Goal: Find specific page/section: Find specific page/section

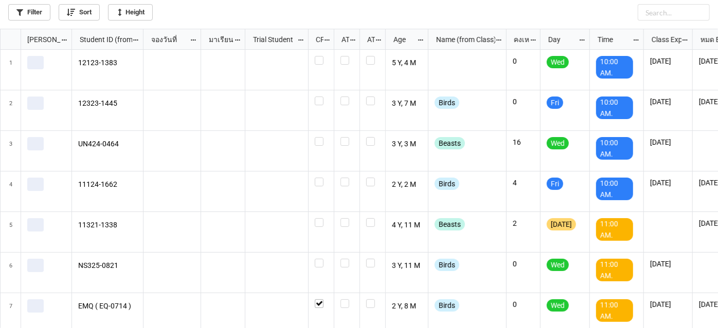
scroll to position [294, 712]
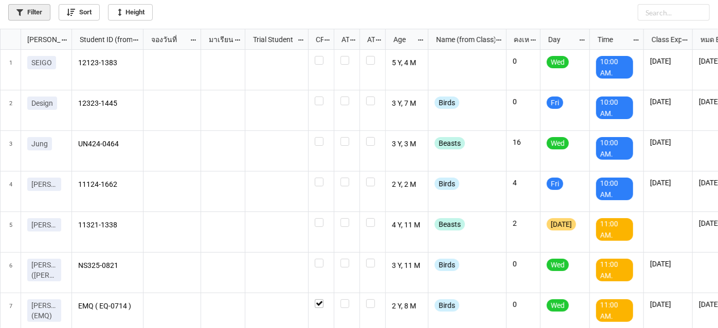
click at [42, 14] on link "Filter" at bounding box center [29, 12] width 42 height 16
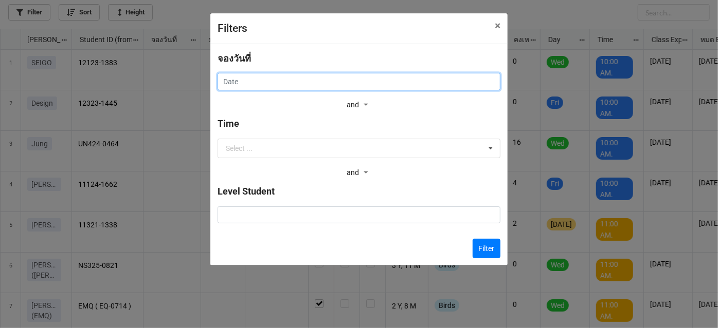
click at [366, 75] on input "text" at bounding box center [358, 81] width 283 height 17
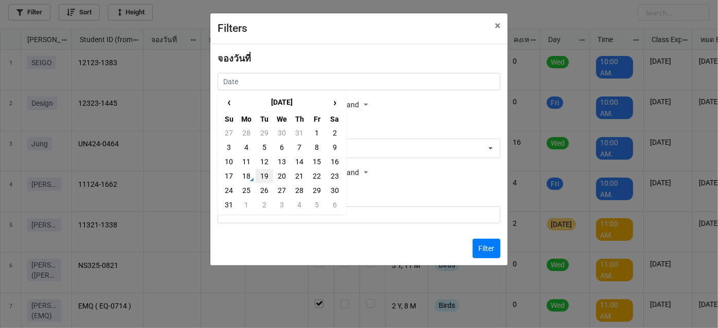
click at [264, 176] on td "19" at bounding box center [263, 176] width 17 height 14
type input "[DATE]"
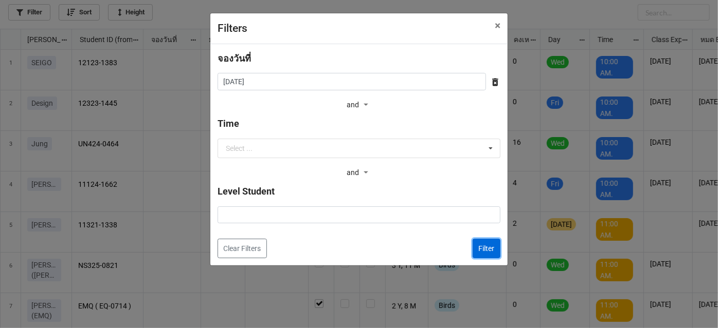
click at [474, 245] on button "Filter" at bounding box center [486, 249] width 28 height 20
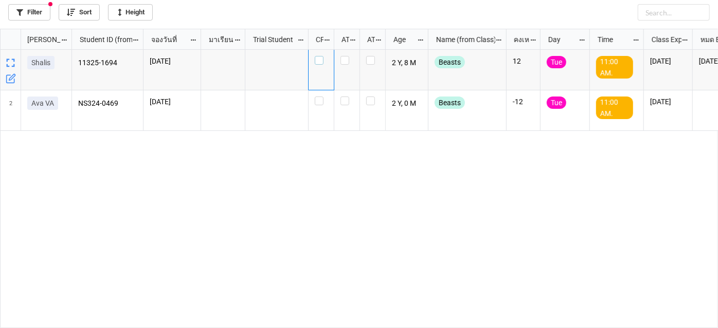
click at [318, 56] on label "grid" at bounding box center [321, 56] width 13 height 0
click at [317, 97] on label "grid" at bounding box center [321, 97] width 13 height 0
click at [15, 6] on link "Filter" at bounding box center [29, 12] width 42 height 16
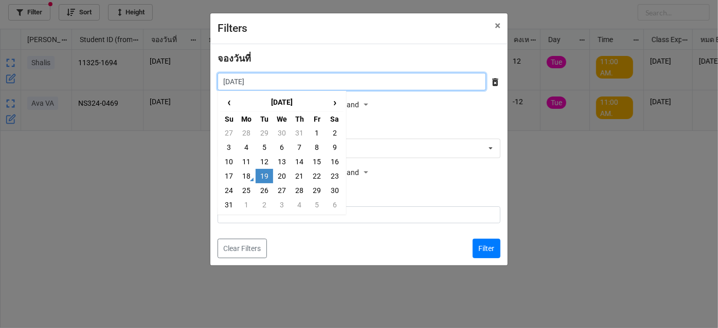
click at [235, 78] on input "[DATE]" at bounding box center [351, 81] width 268 height 17
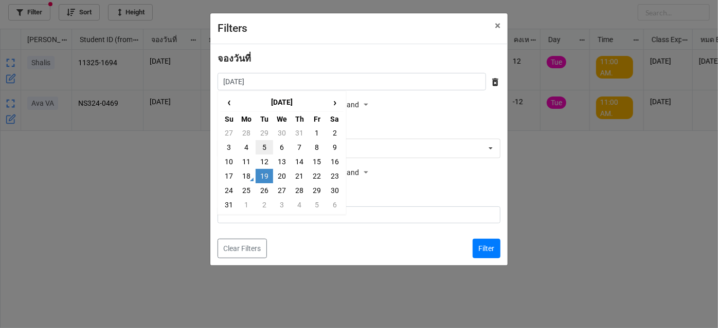
click at [266, 146] on td "5" at bounding box center [263, 147] width 17 height 14
type input "[DATE]"
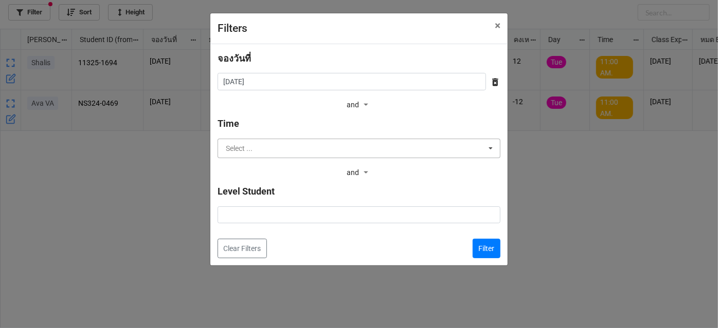
drag, startPoint x: 449, startPoint y: 148, endPoint x: 274, endPoint y: 214, distance: 186.9
click at [449, 147] on input "text" at bounding box center [359, 148] width 282 height 19
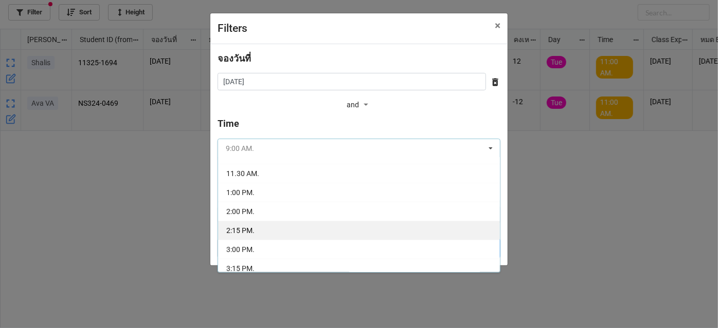
scroll to position [93, 0]
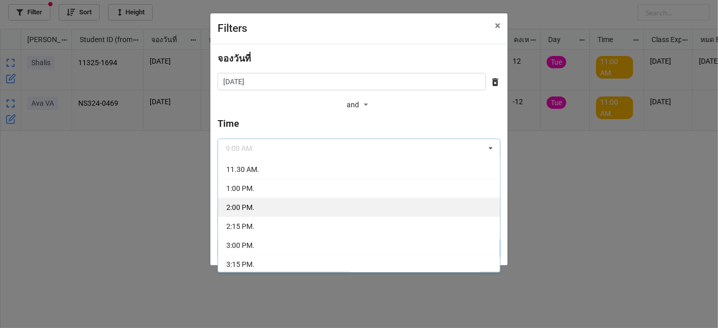
click at [270, 209] on div "2:00 PM." at bounding box center [359, 207] width 282 height 19
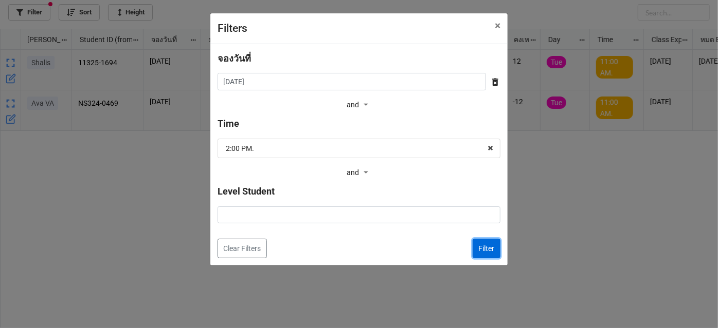
click at [479, 242] on button "Filter" at bounding box center [486, 249] width 28 height 20
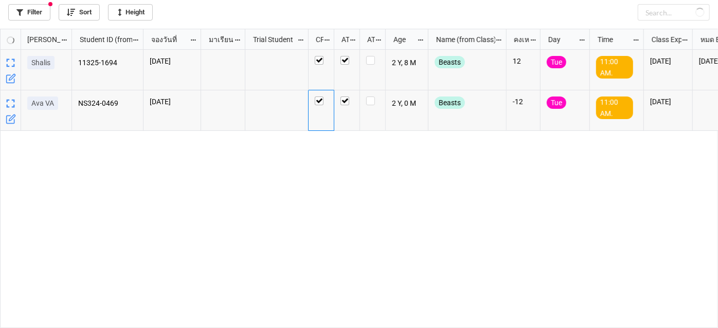
checkbox input "true"
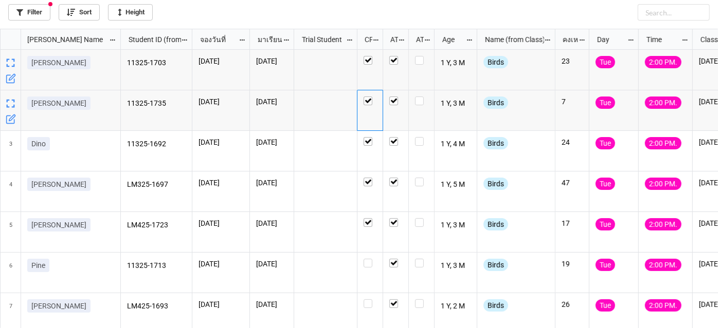
drag, startPoint x: 71, startPoint y: 36, endPoint x: 121, endPoint y: 42, distance: 50.6
click at [120, 42] on div "grid" at bounding box center [119, 39] width 2 height 20
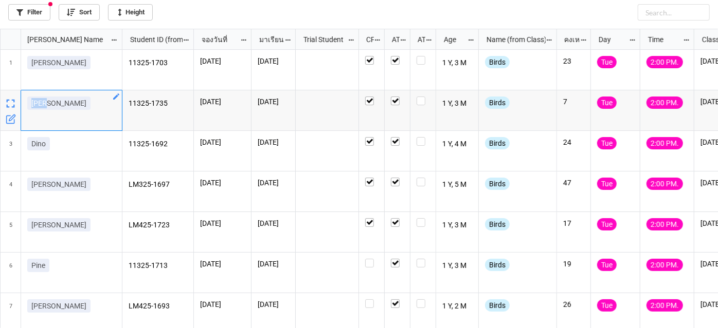
drag, startPoint x: 49, startPoint y: 104, endPoint x: 29, endPoint y: 105, distance: 20.6
click at [29, 105] on div "[PERSON_NAME]" at bounding box center [71, 105] width 88 height 17
copy p "[PERSON_NAME]"
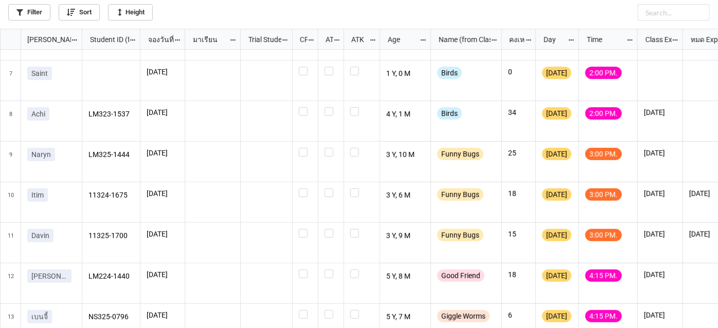
scroll to position [233, 0]
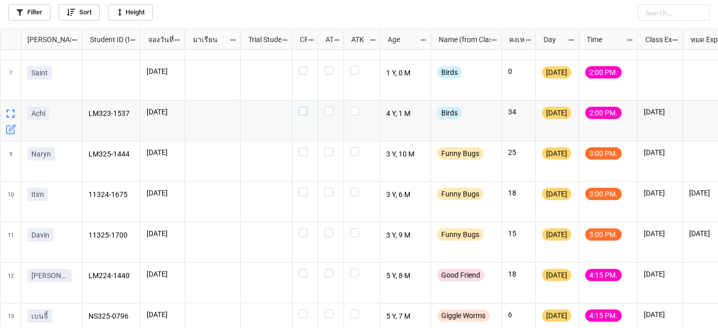
click at [303, 107] on label "grid" at bounding box center [305, 107] width 13 height 0
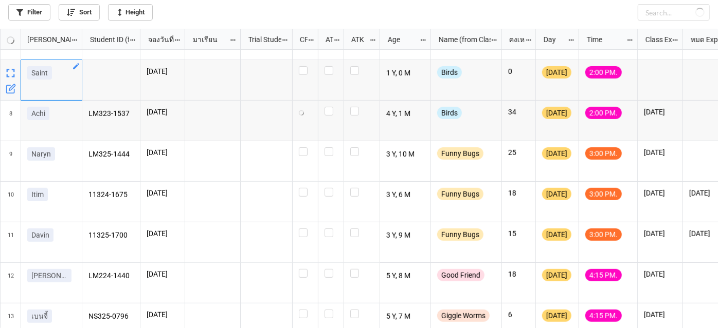
click at [49, 76] on link "Saint" at bounding box center [39, 72] width 25 height 13
click at [304, 66] on label "grid" at bounding box center [305, 66] width 13 height 0
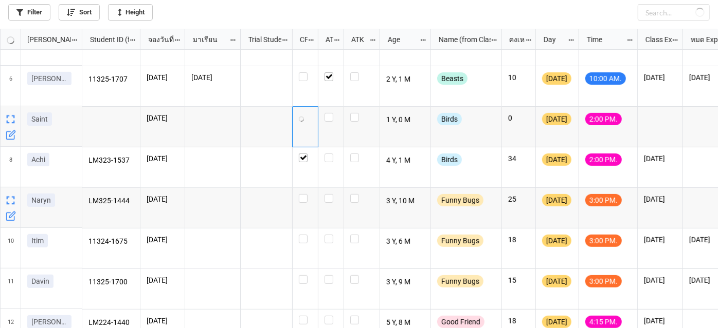
scroll to position [187, 0]
click at [303, 194] on label "grid" at bounding box center [305, 194] width 13 height 0
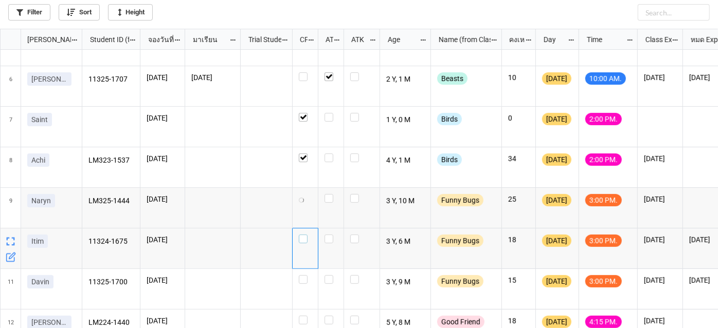
click at [305, 235] on label "grid" at bounding box center [305, 235] width 13 height 0
click at [303, 276] on label "grid" at bounding box center [305, 276] width 13 height 0
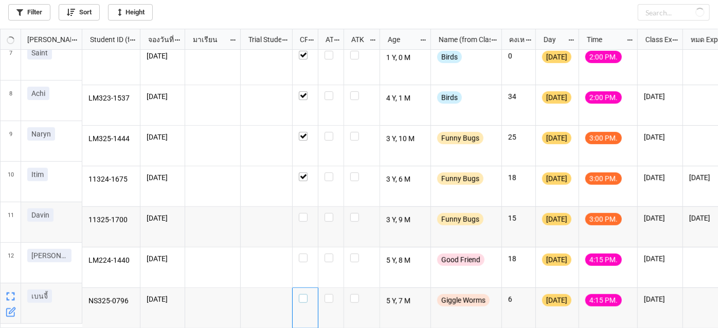
click at [302, 295] on label "grid" at bounding box center [305, 295] width 13 height 0
checkbox input "true"
click at [302, 295] on label "grid" at bounding box center [305, 295] width 13 height 0
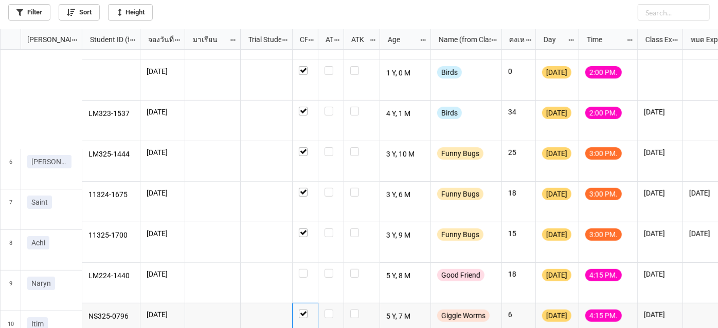
scroll to position [233, 0]
